Goal: Information Seeking & Learning: Understand process/instructions

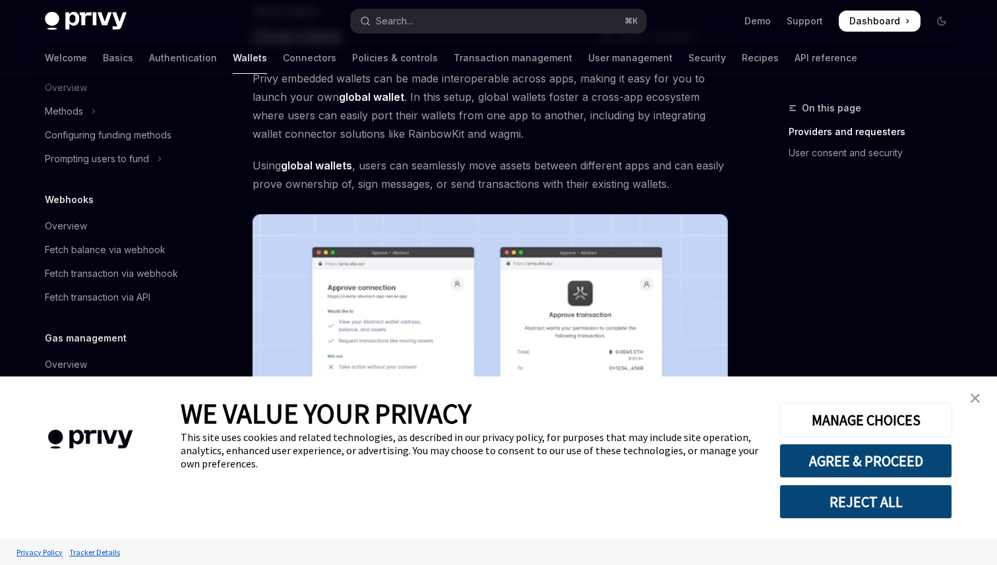
scroll to position [98, 0]
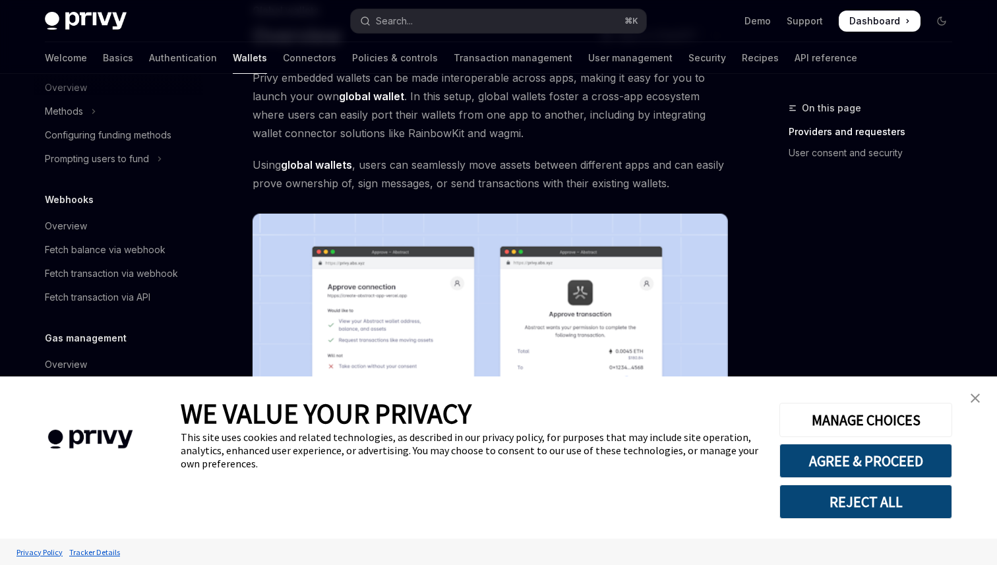
click at [973, 399] on img "close banner" at bounding box center [975, 398] width 9 height 9
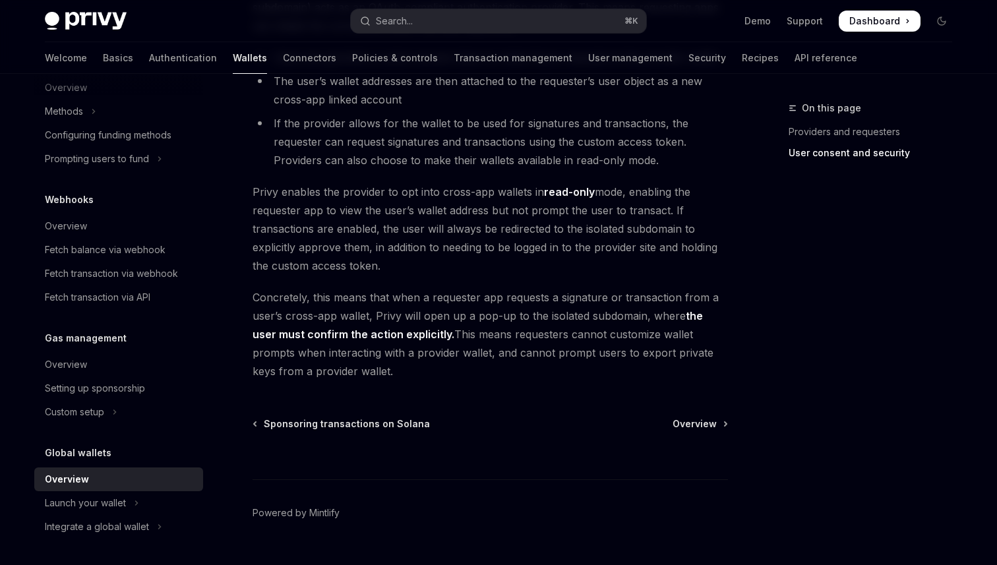
scroll to position [1107, 0]
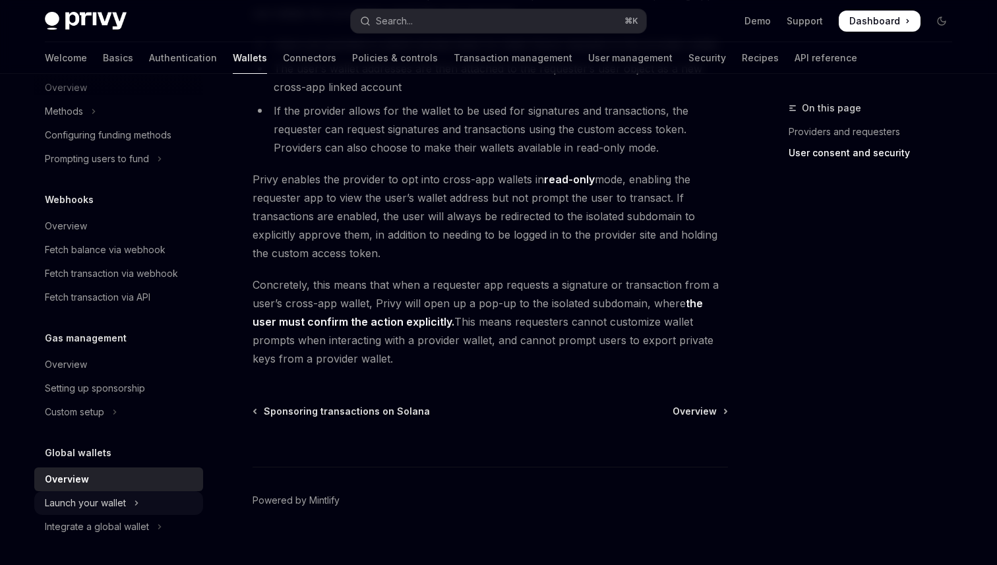
click at [144, 497] on button "Launch your wallet" at bounding box center [118, 503] width 169 height 24
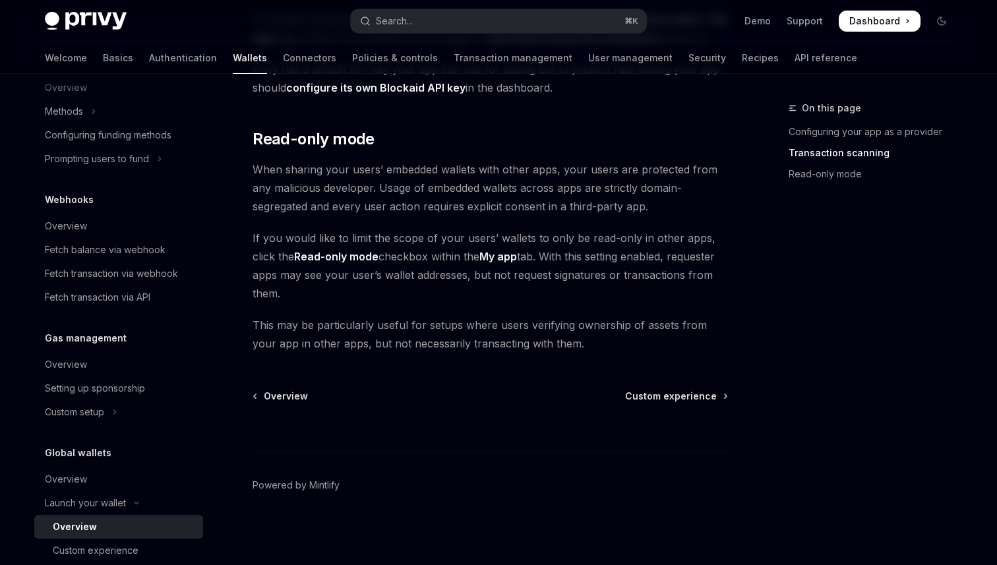
scroll to position [615, 0]
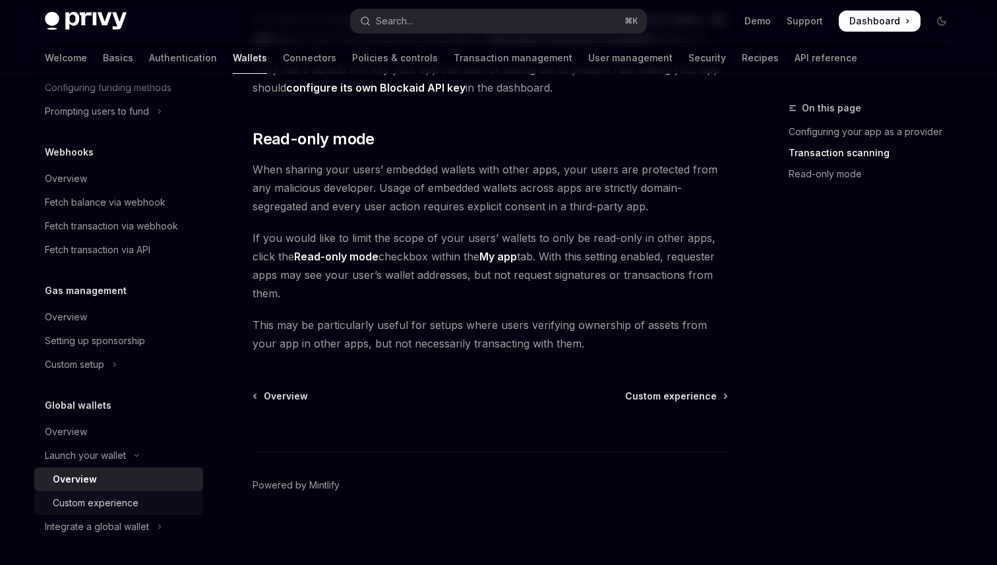
click at [113, 503] on div "Custom experience" at bounding box center [96, 503] width 86 height 16
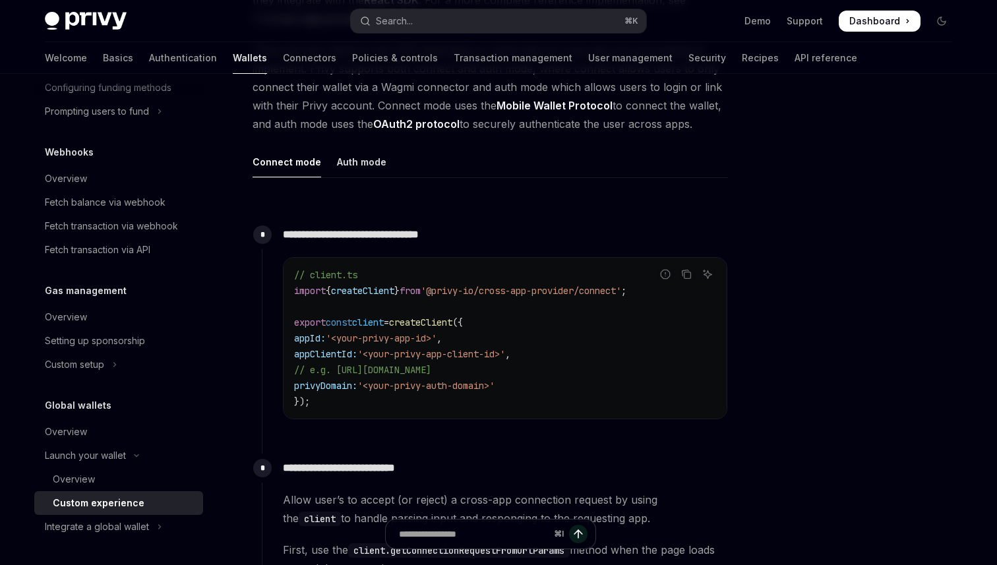
scroll to position [426, 0]
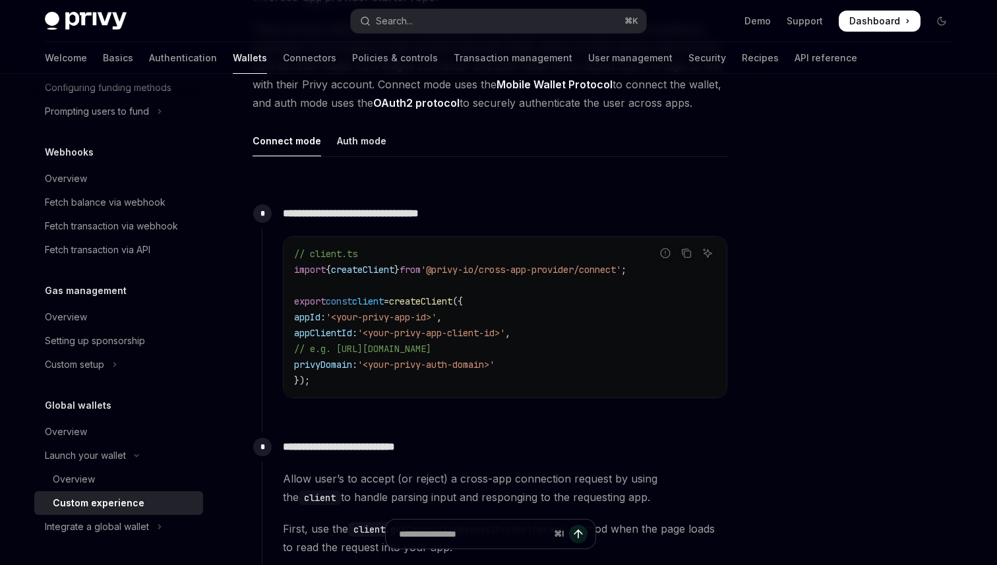
click at [346, 331] on span "appClientId:" at bounding box center [325, 333] width 63 height 12
click at [349, 367] on span "privyDomain:" at bounding box center [325, 365] width 63 height 12
click at [381, 377] on code "// client.ts import { createClient } from '@privy-io/cross-app-provider/connect…" at bounding box center [505, 317] width 422 height 142
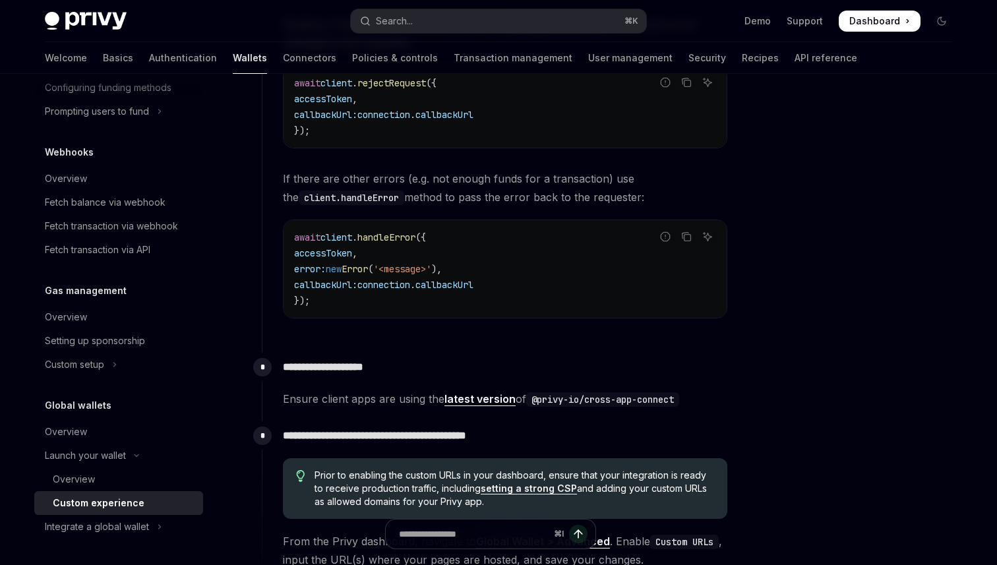
scroll to position [2133, 0]
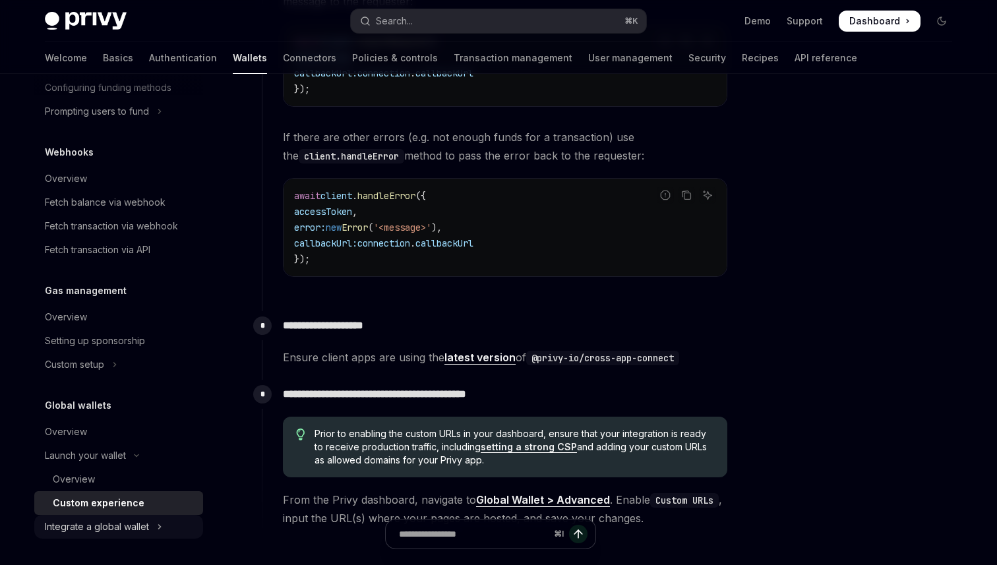
click at [160, 524] on icon "Toggle Integrate a global wallet section" at bounding box center [159, 527] width 5 height 16
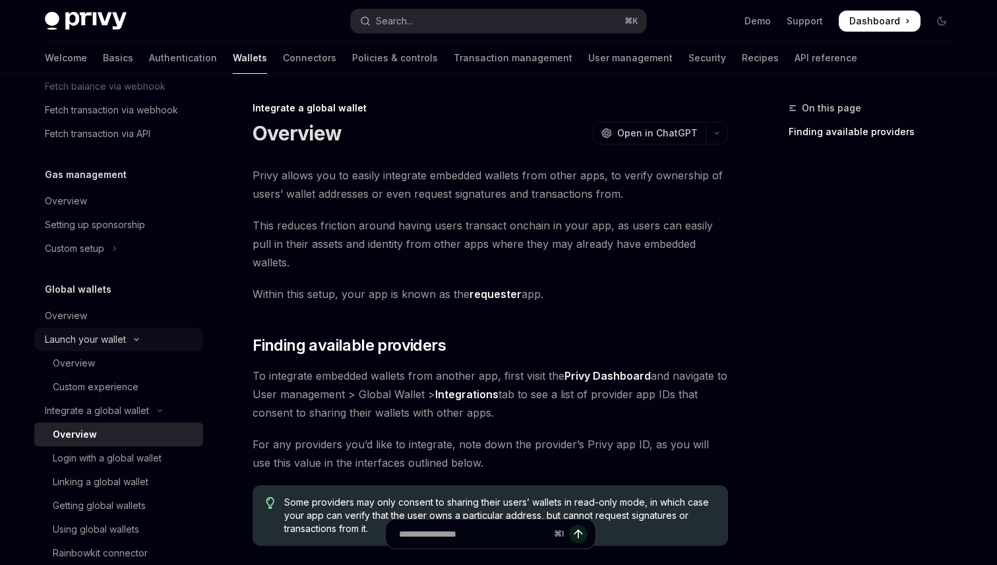
scroll to position [744, 0]
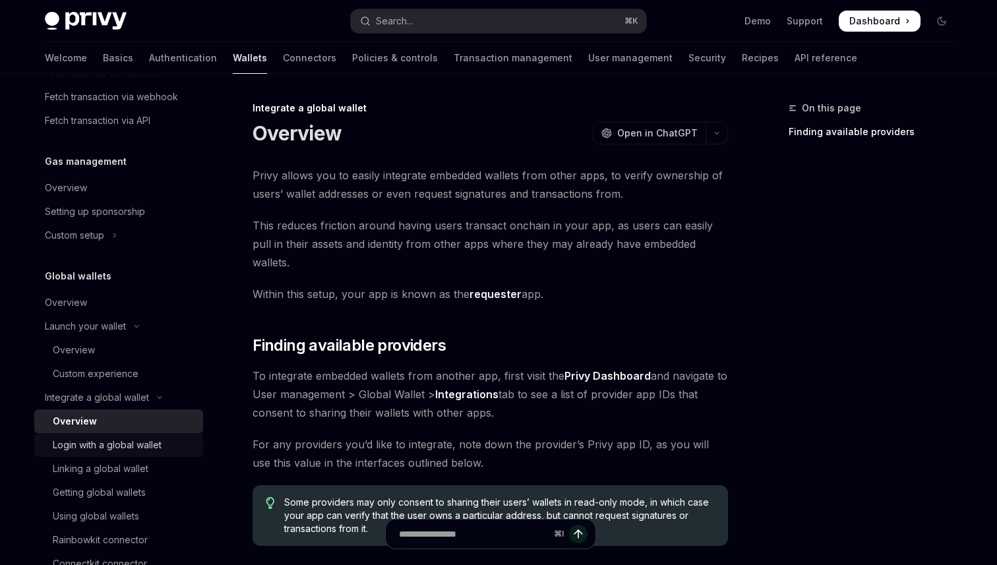
click at [132, 454] on link "Login with a global wallet" at bounding box center [118, 445] width 169 height 24
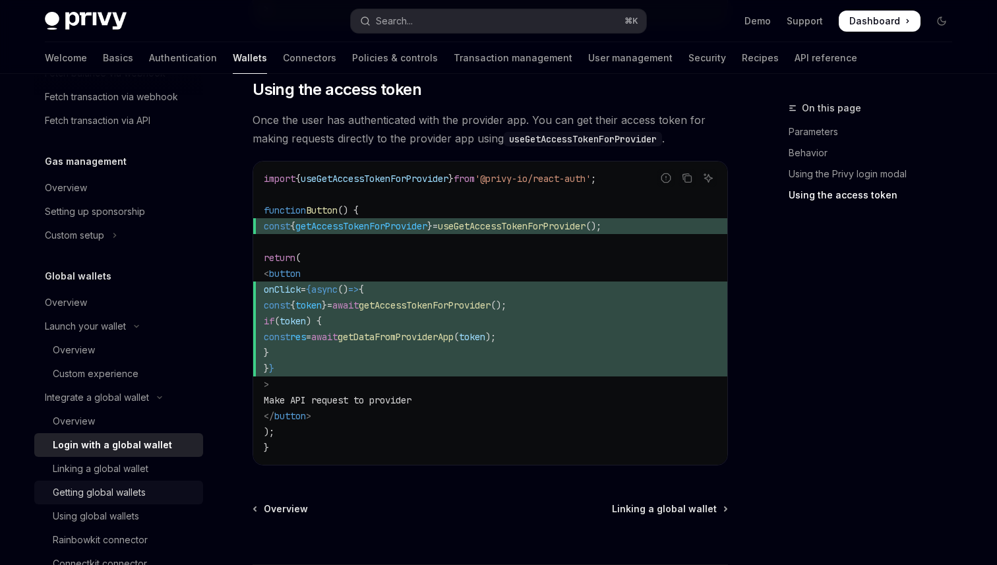
scroll to position [781, 0]
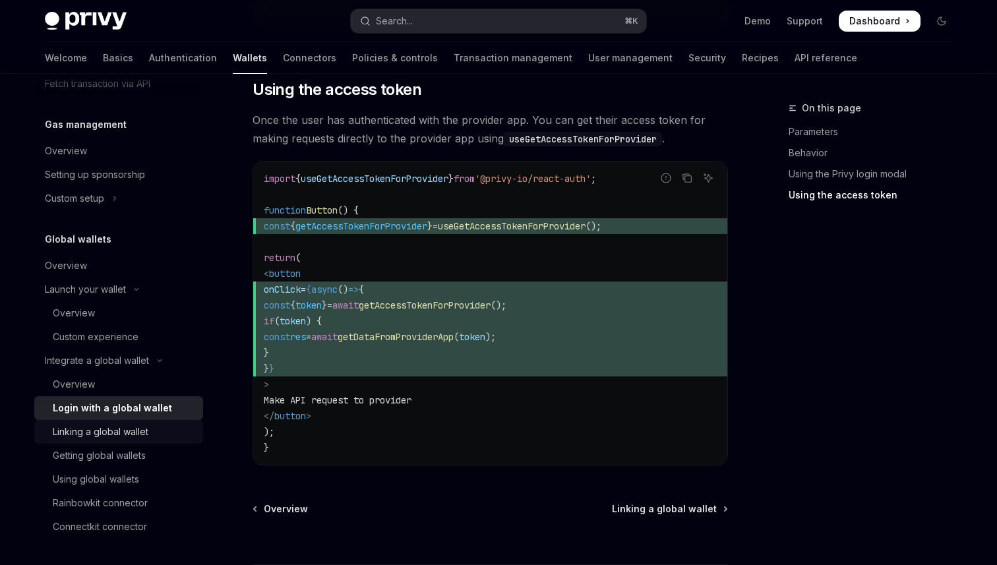
click at [105, 435] on div "Linking a global wallet" at bounding box center [101, 432] width 96 height 16
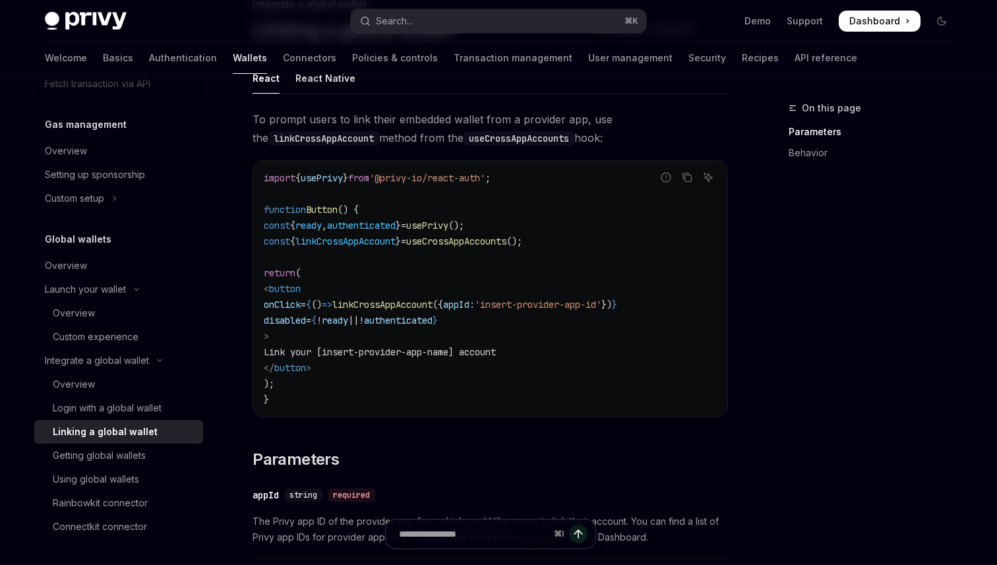
scroll to position [106, 0]
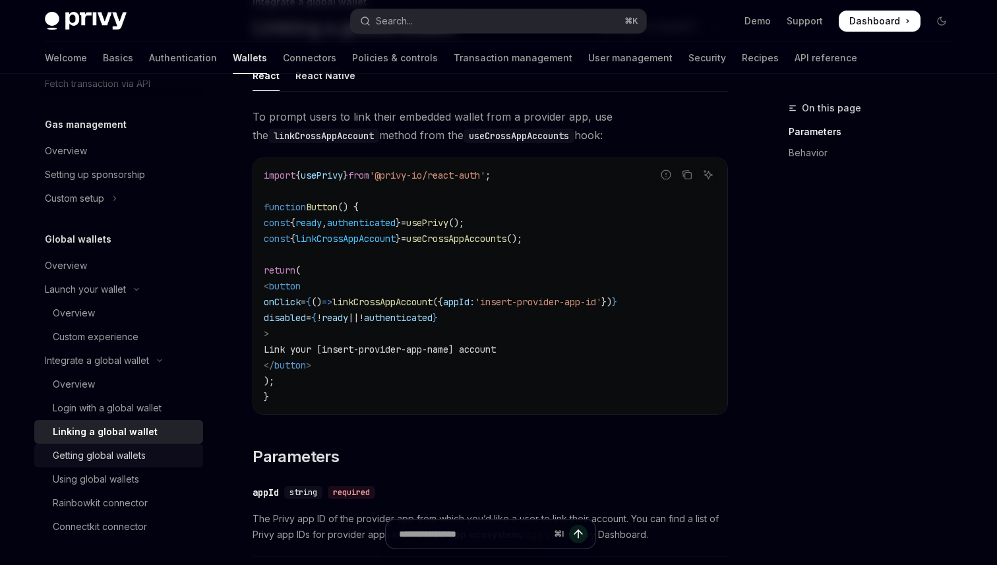
click at [115, 455] on div "Getting global wallets" at bounding box center [99, 456] width 93 height 16
click at [119, 456] on div "Getting global wallets" at bounding box center [99, 456] width 93 height 16
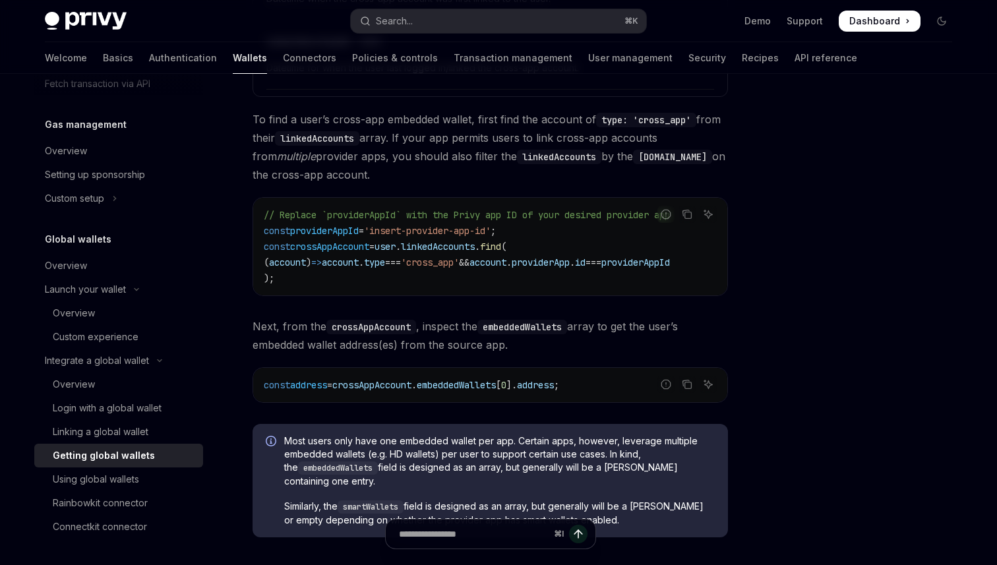
scroll to position [870, 0]
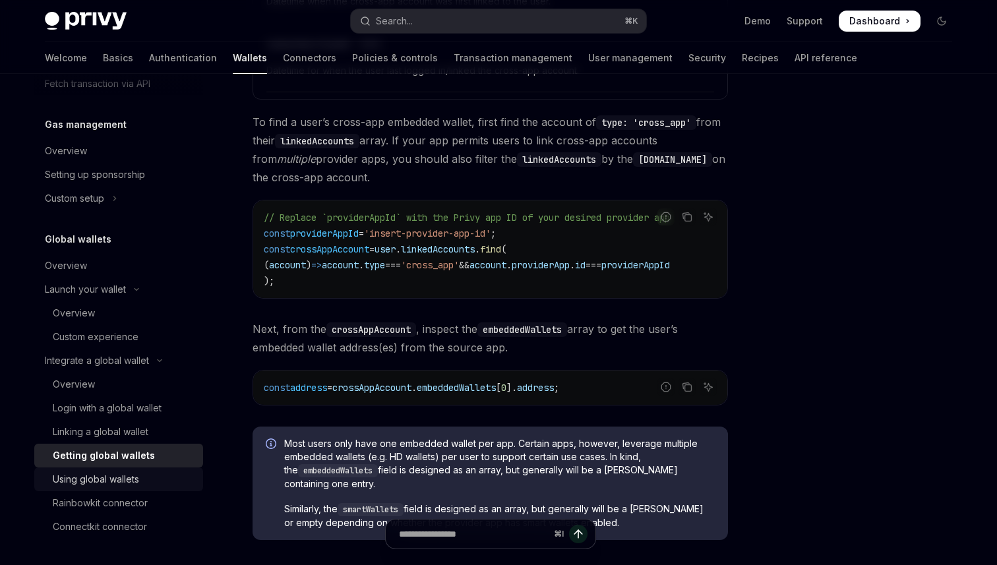
click at [130, 470] on link "Using global wallets" at bounding box center [118, 480] width 169 height 24
type textarea "*"
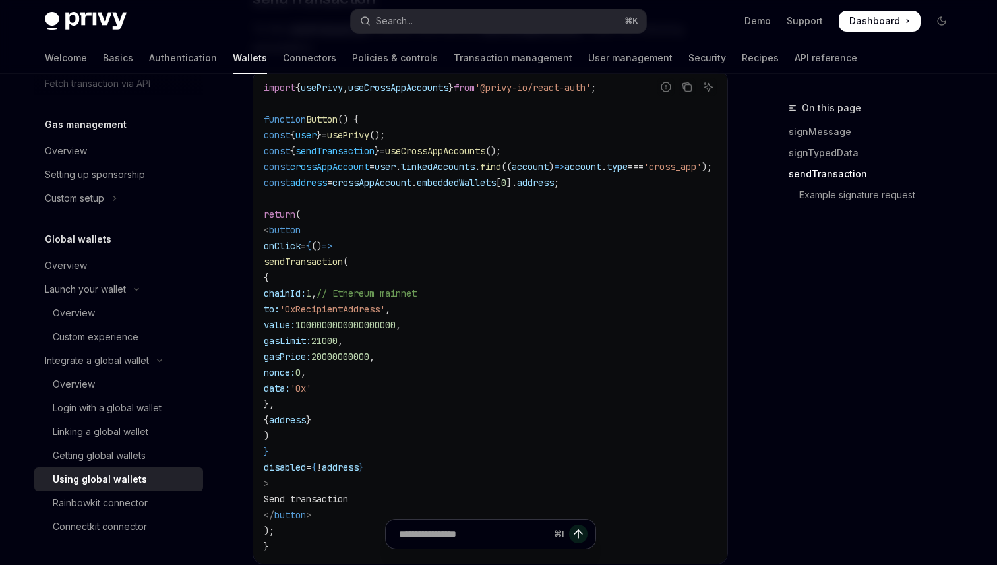
scroll to position [1430, 0]
click at [465, 195] on code "import { usePrivy , useCrossAppAccounts } from '@privy-io/react-auth' ; functio…" at bounding box center [504, 315] width 480 height 475
click at [465, 171] on span "linkedAccounts" at bounding box center [438, 166] width 74 height 12
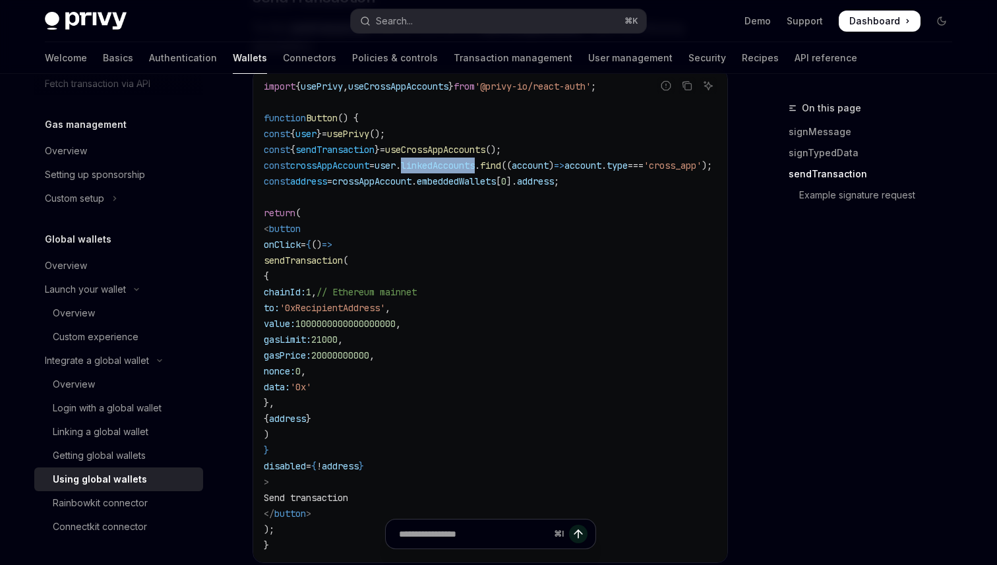
click at [465, 171] on span "linkedAccounts" at bounding box center [438, 166] width 74 height 12
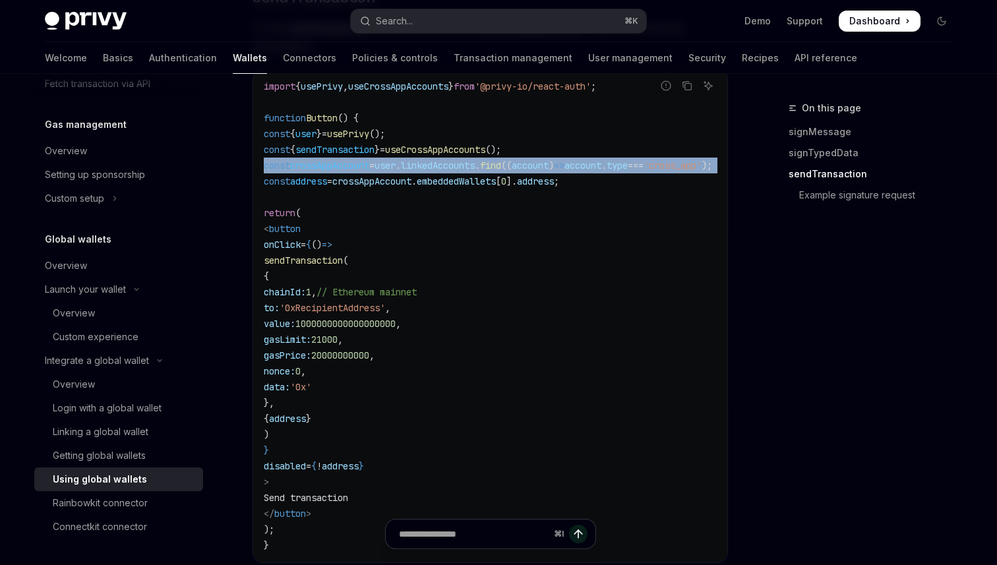
click at [465, 171] on span "linkedAccounts" at bounding box center [438, 166] width 74 height 12
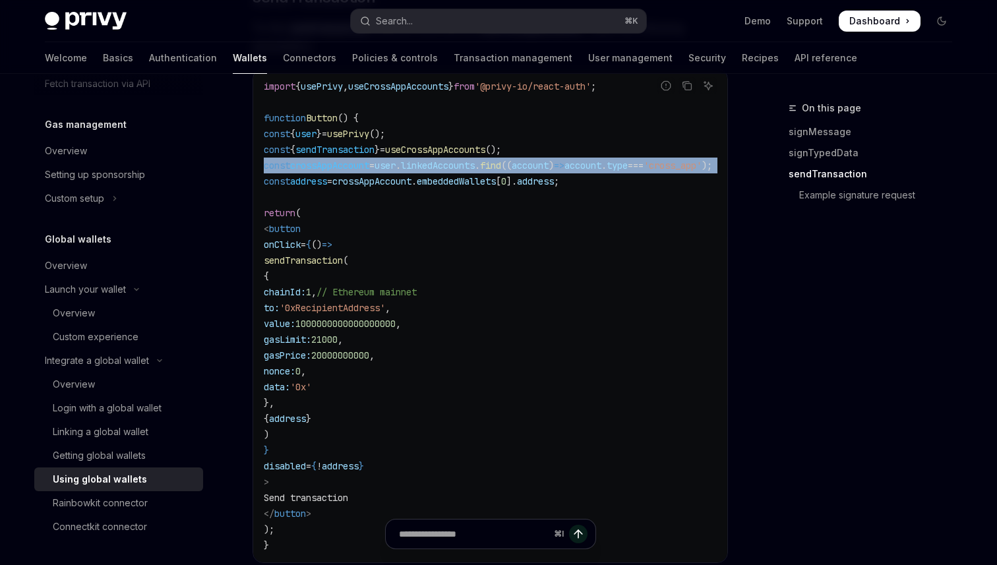
click at [475, 171] on span "linkedAccounts" at bounding box center [438, 166] width 74 height 12
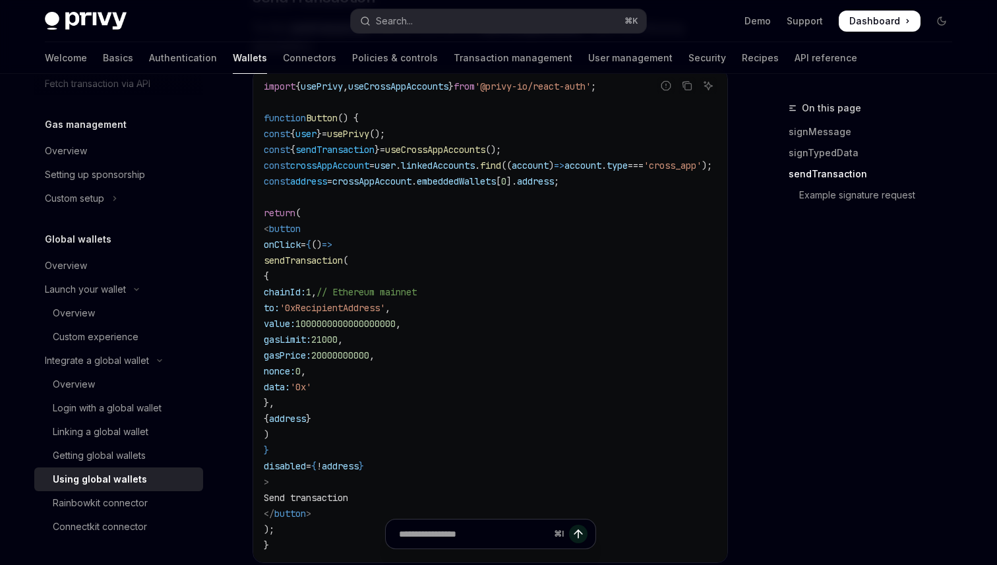
click at [475, 171] on span "linkedAccounts" at bounding box center [438, 166] width 74 height 12
click at [478, 243] on code "import { usePrivy , useCrossAppAccounts } from '@privy-io/react-auth' ; functio…" at bounding box center [504, 315] width 480 height 475
click at [455, 195] on code "import { usePrivy , useCrossAppAccounts } from '@privy-io/react-auth' ; functio…" at bounding box center [504, 315] width 480 height 475
click at [483, 300] on code "import { usePrivy , useCrossAppAccounts } from '@privy-io/react-auth' ; functio…" at bounding box center [504, 315] width 480 height 475
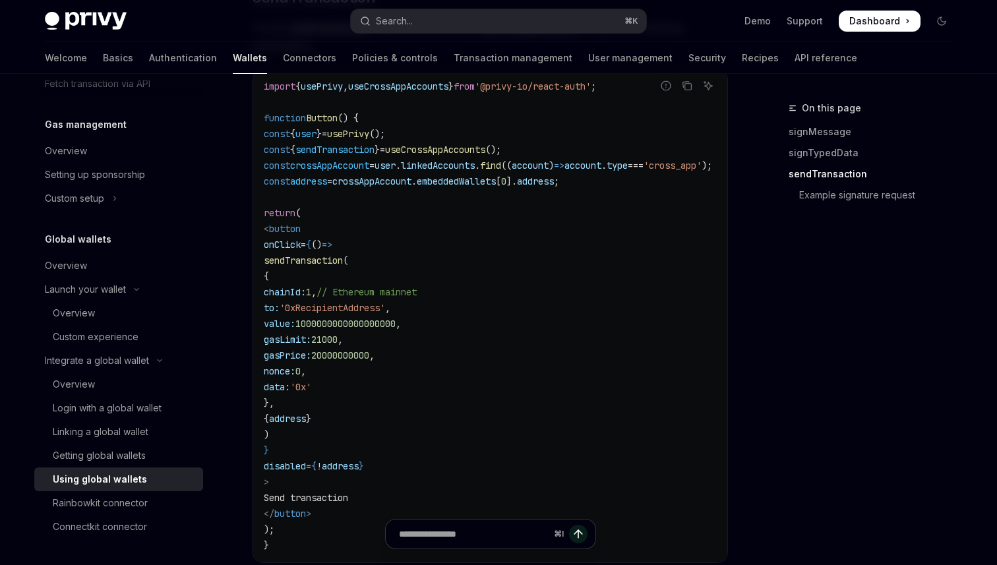
click at [379, 177] on code "import { usePrivy , useCrossAppAccounts } from '@privy-io/react-auth' ; functio…" at bounding box center [504, 315] width 480 height 475
copy span "usePrivy"
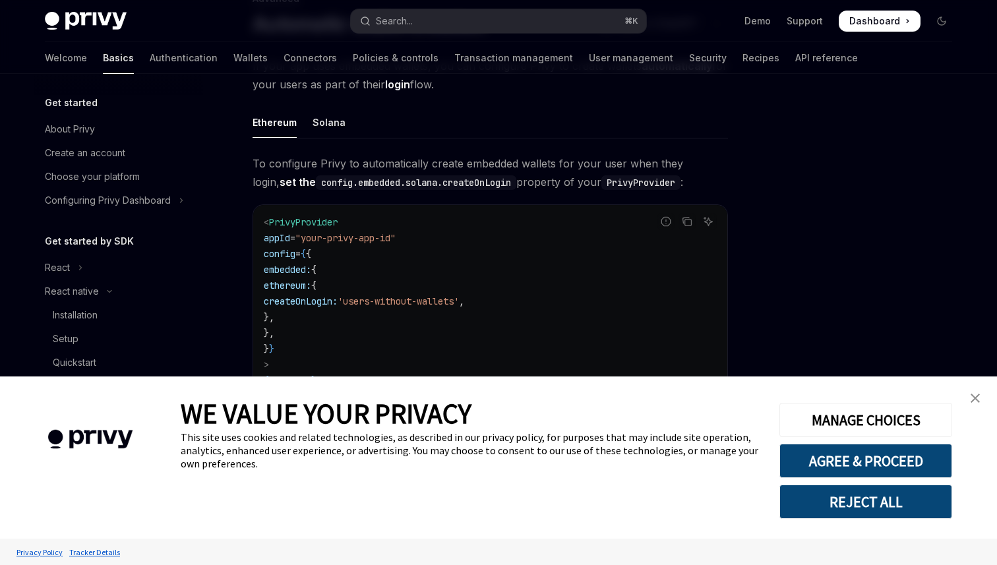
scroll to position [270, 0]
